Goal: Task Accomplishment & Management: Manage account settings

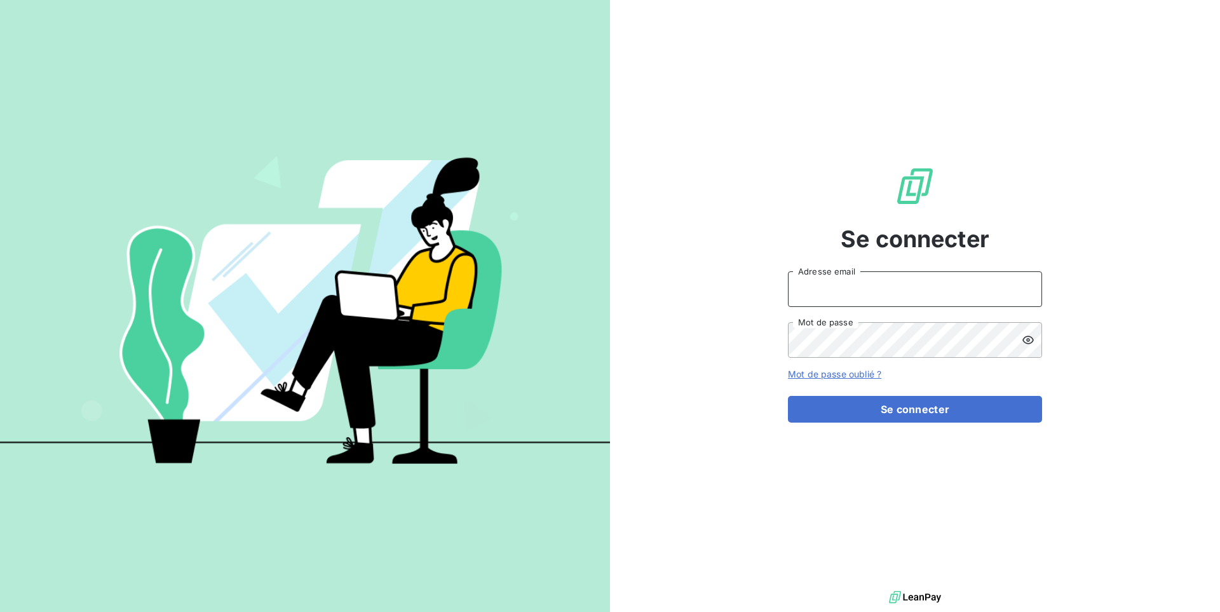
click at [811, 293] on input "Adresse email" at bounding box center [915, 289] width 254 height 36
paste input "legal2digital"
type input "admin@soudecoup"
click at [788, 396] on button "Se connecter" at bounding box center [915, 409] width 254 height 27
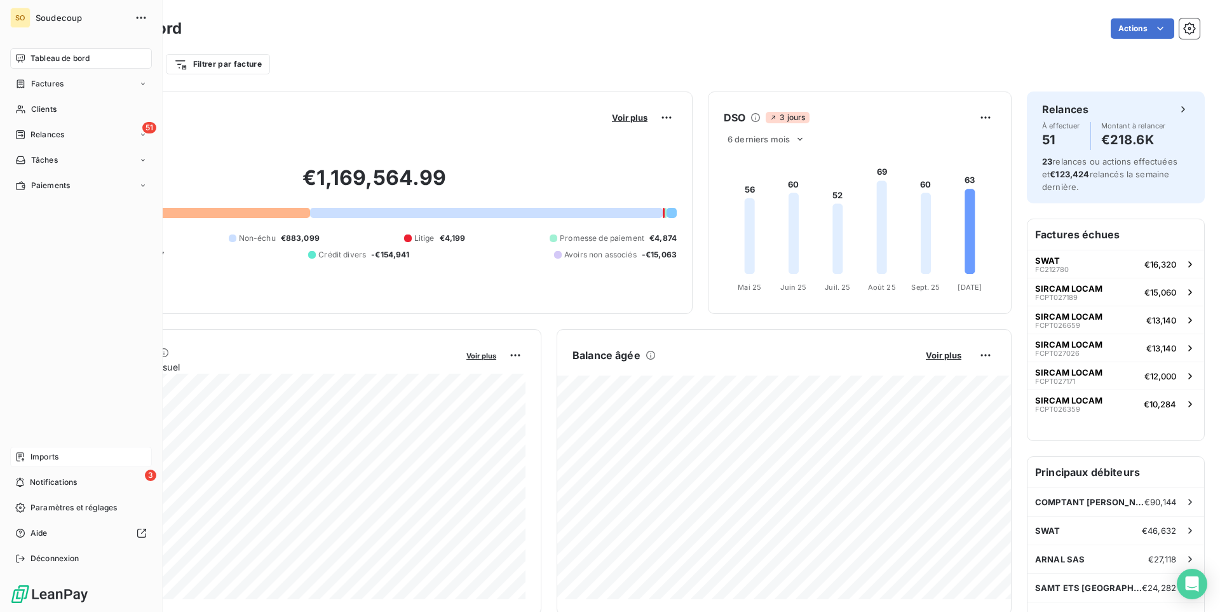
click at [50, 448] on div "Imports" at bounding box center [81, 457] width 142 height 20
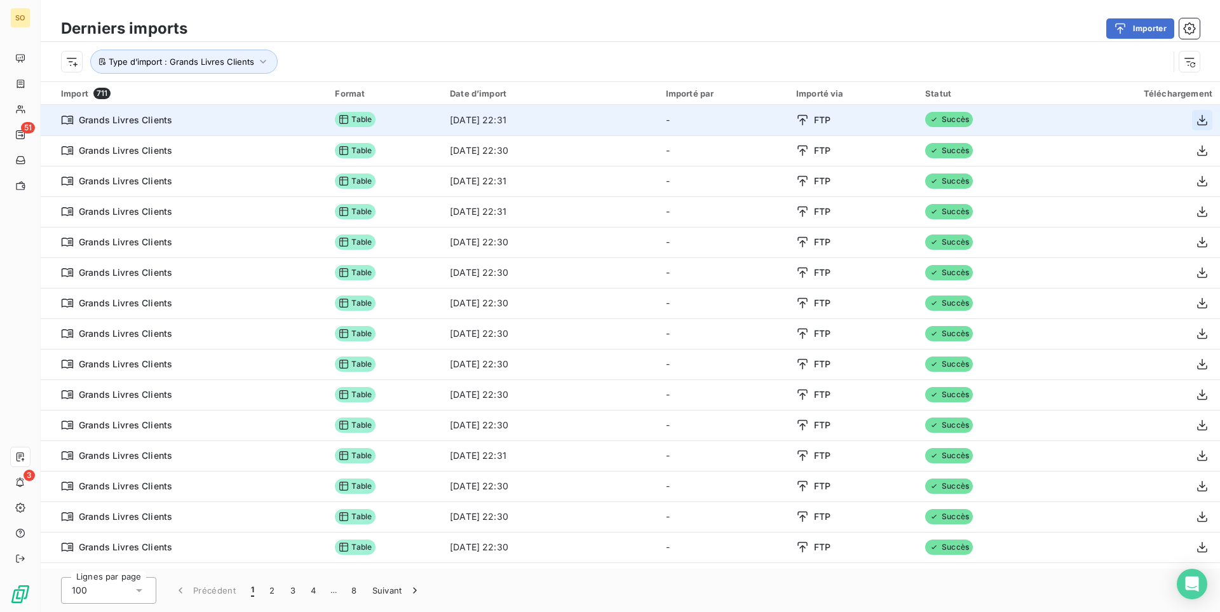
click at [1197, 120] on icon "button" at bounding box center [1201, 120] width 13 height 13
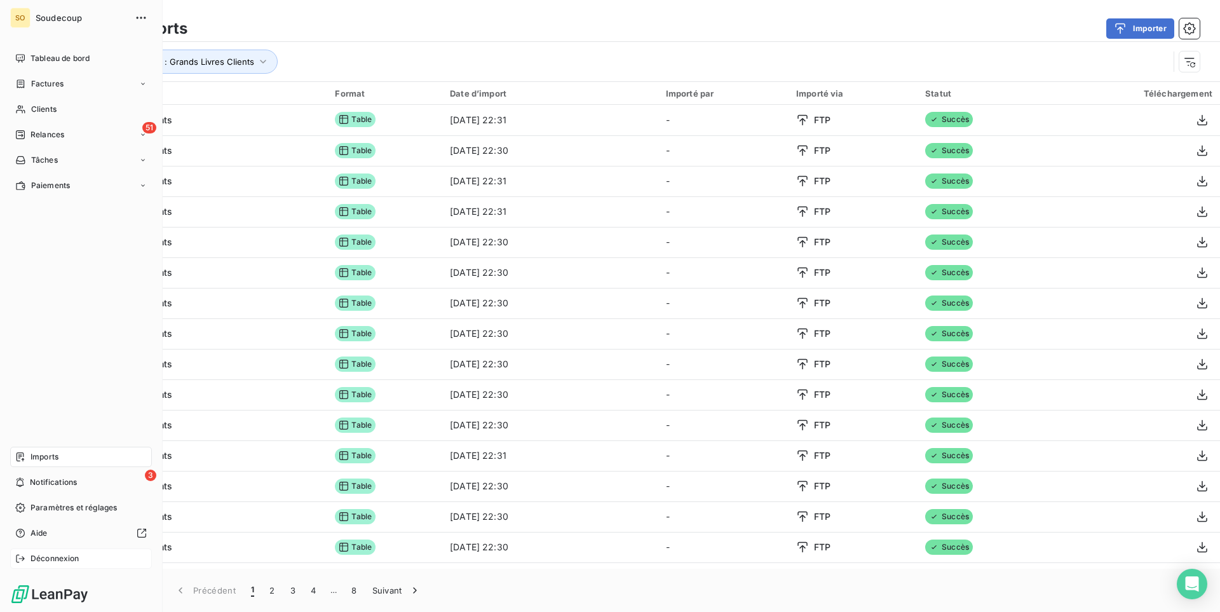
click at [60, 557] on span "Déconnexion" at bounding box center [54, 558] width 49 height 11
